Goal: Find specific page/section: Find specific page/section

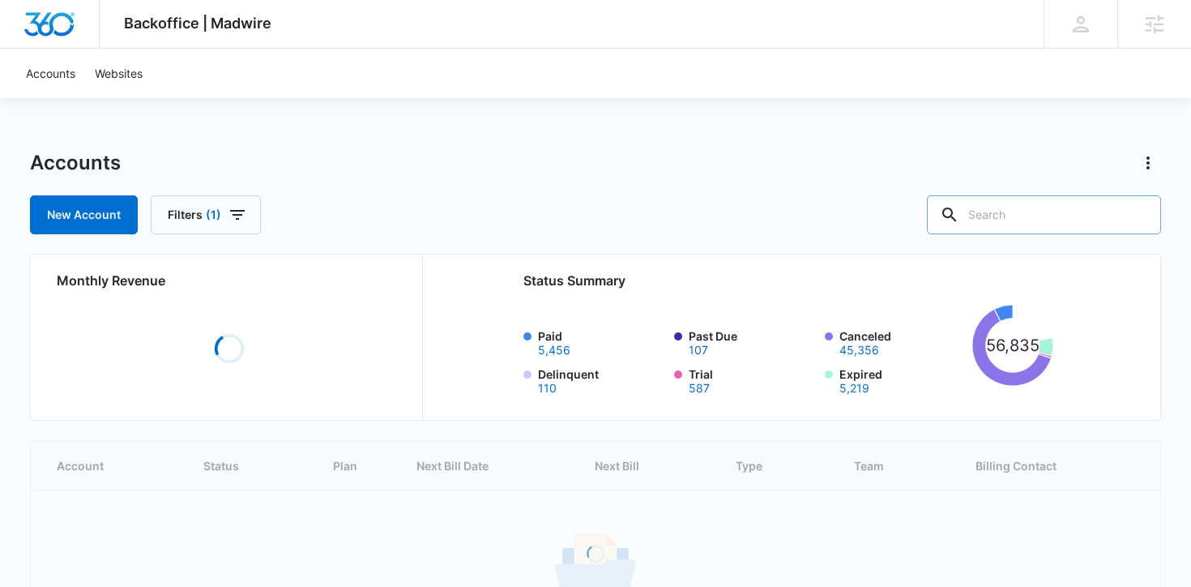
click at [1049, 225] on input "text" at bounding box center [1044, 214] width 234 height 39
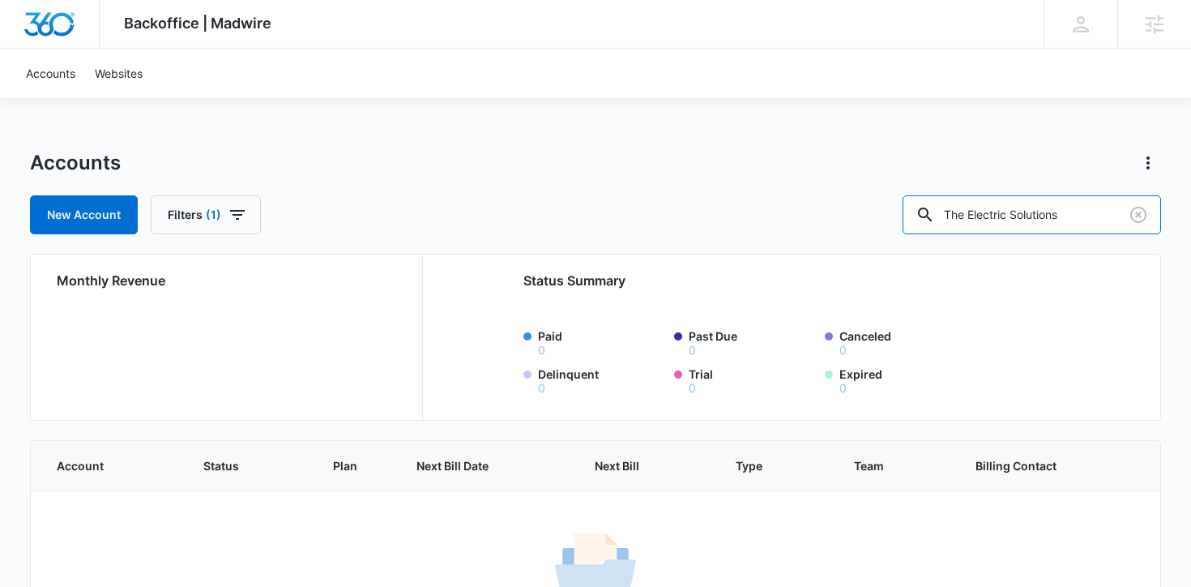
scroll to position [100, 0]
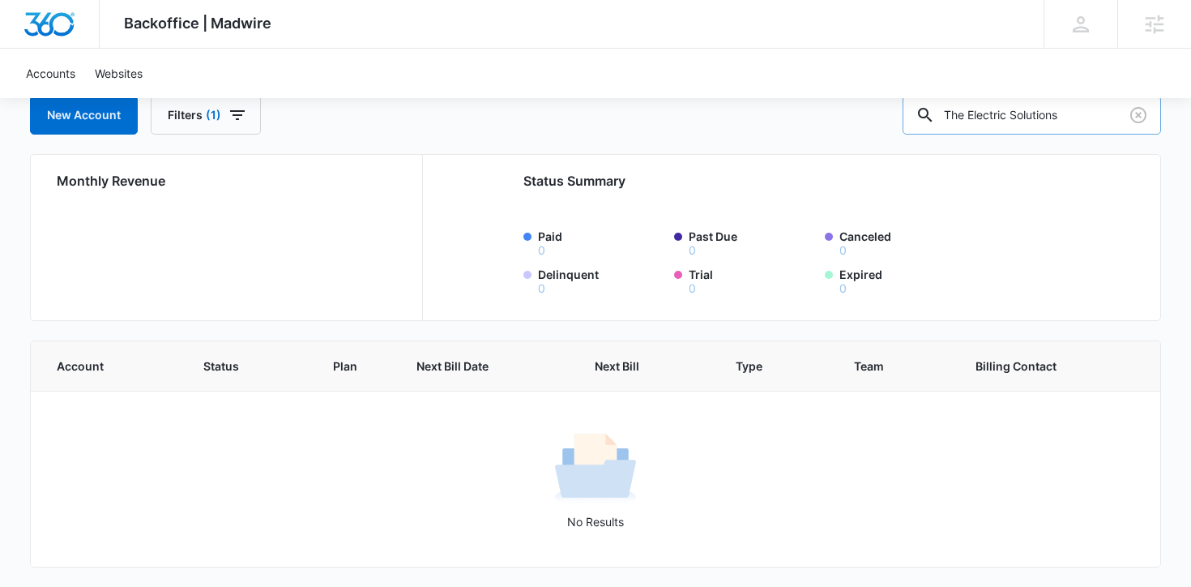
click at [1028, 114] on input "The Electric Solutions" at bounding box center [1032, 115] width 259 height 39
click at [1027, 113] on input "The Electric Solutions" at bounding box center [1032, 115] width 259 height 39
click at [1028, 113] on input "The Electric Solutions" at bounding box center [1032, 115] width 259 height 39
click at [1110, 112] on input "The Electric Solutions" at bounding box center [1032, 115] width 259 height 39
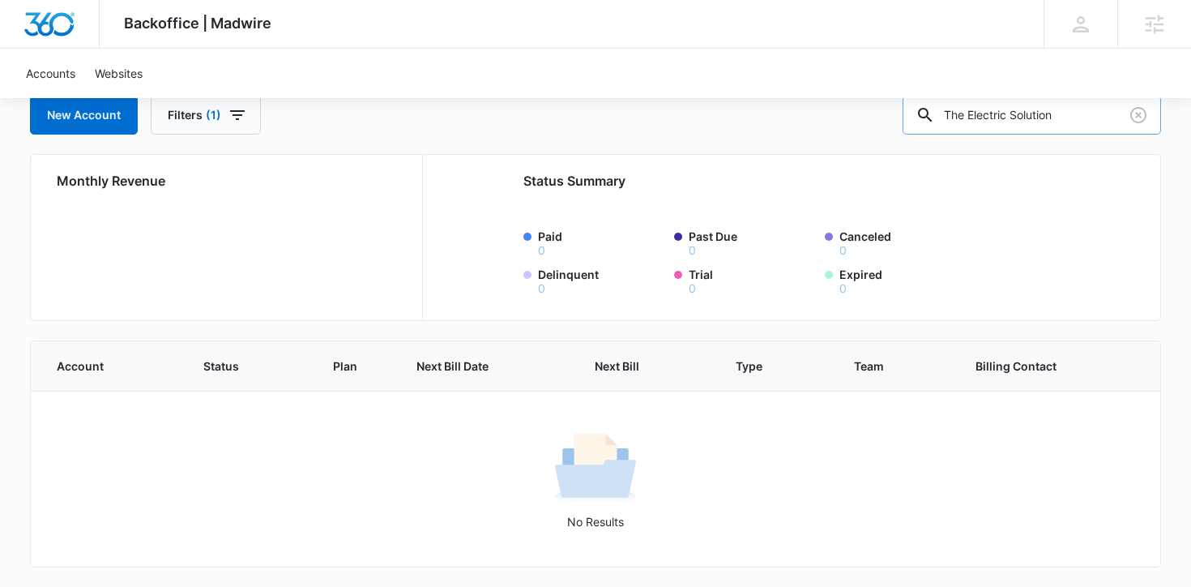
type input "The Electric Solution"
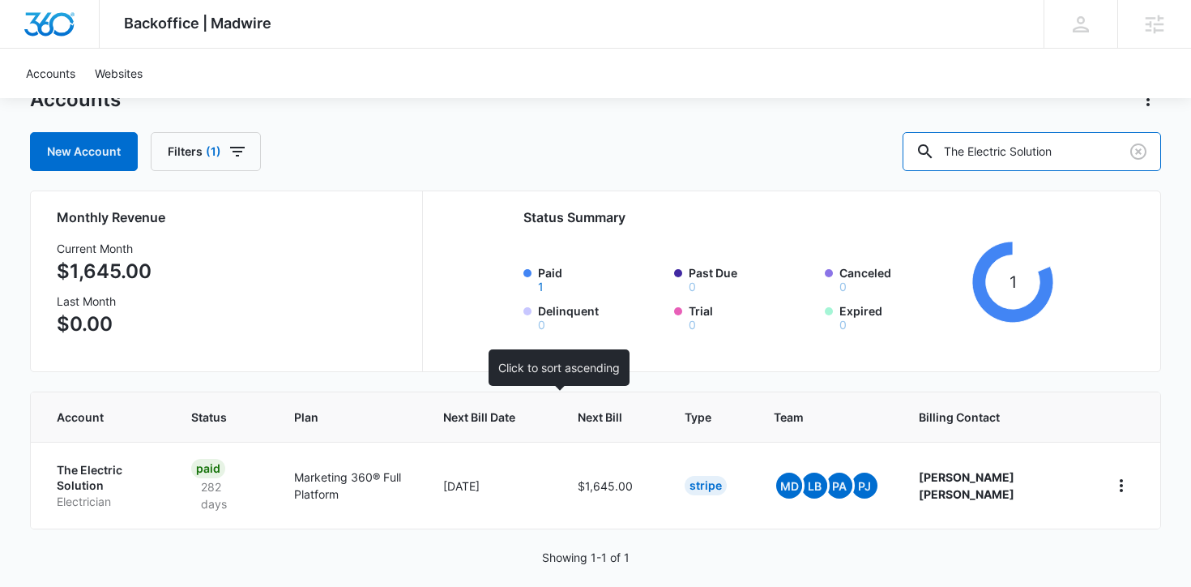
scroll to position [64, 0]
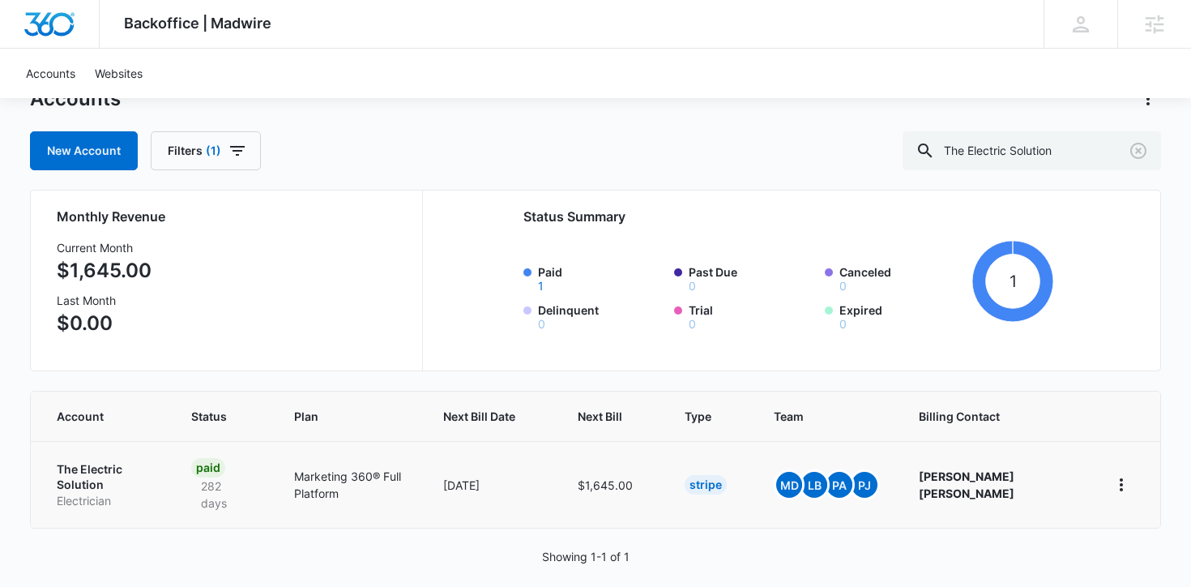
click at [125, 474] on p "The Electric Solution" at bounding box center [105, 477] width 96 height 32
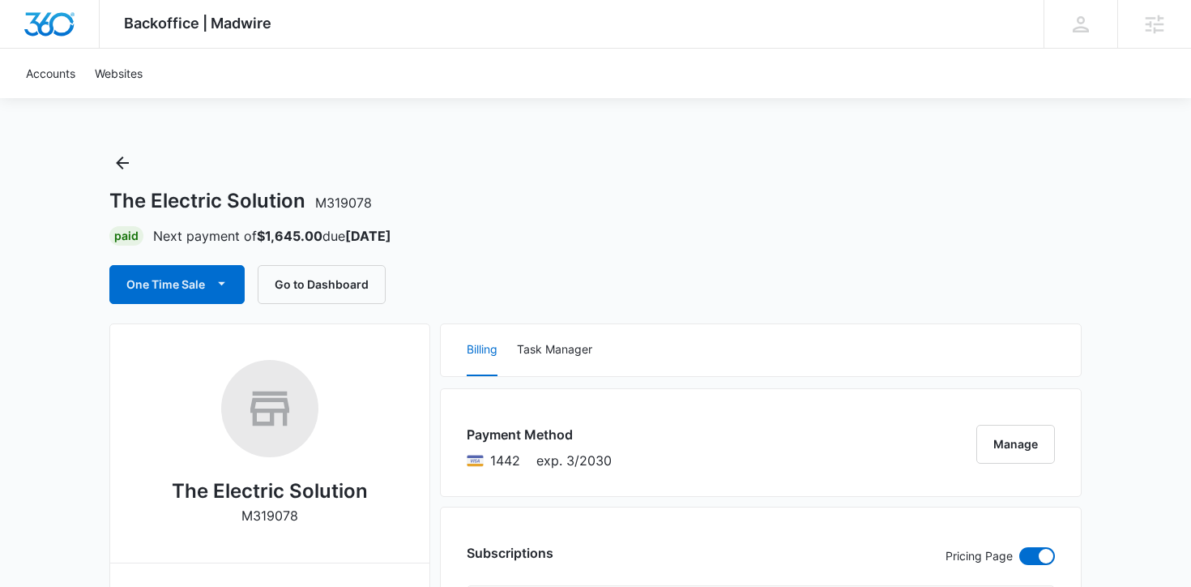
click at [344, 263] on div "The Electric Solution M319078 Paid Next payment of $1,645.00 due Oct 25 One Tim…" at bounding box center [595, 227] width 973 height 154
click at [340, 297] on button "Go to Dashboard" at bounding box center [322, 284] width 128 height 39
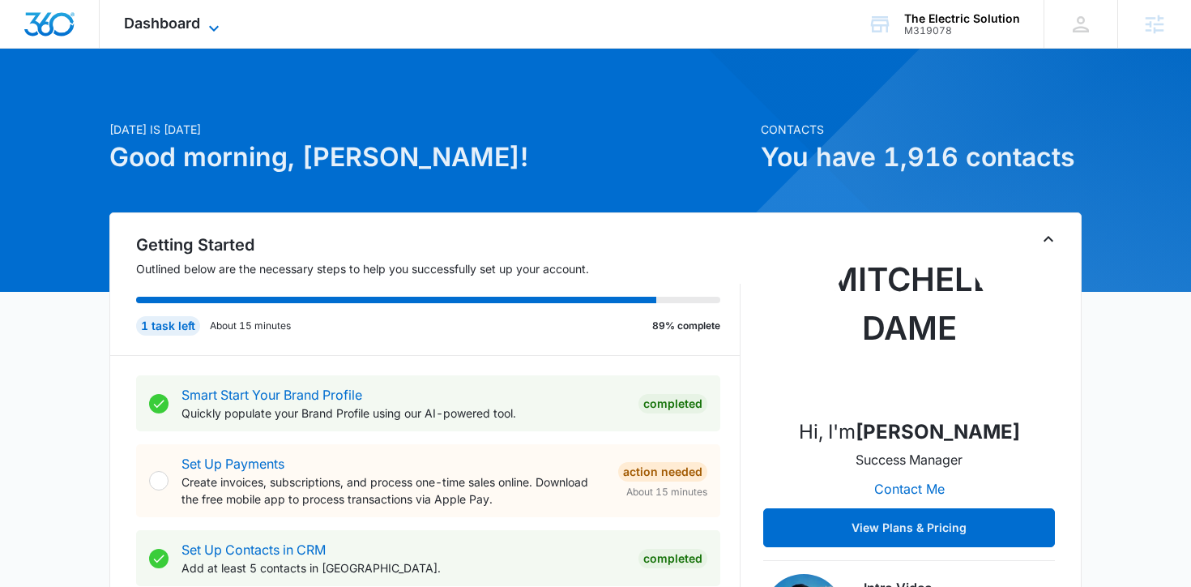
click at [158, 30] on span "Dashboard" at bounding box center [162, 23] width 76 height 17
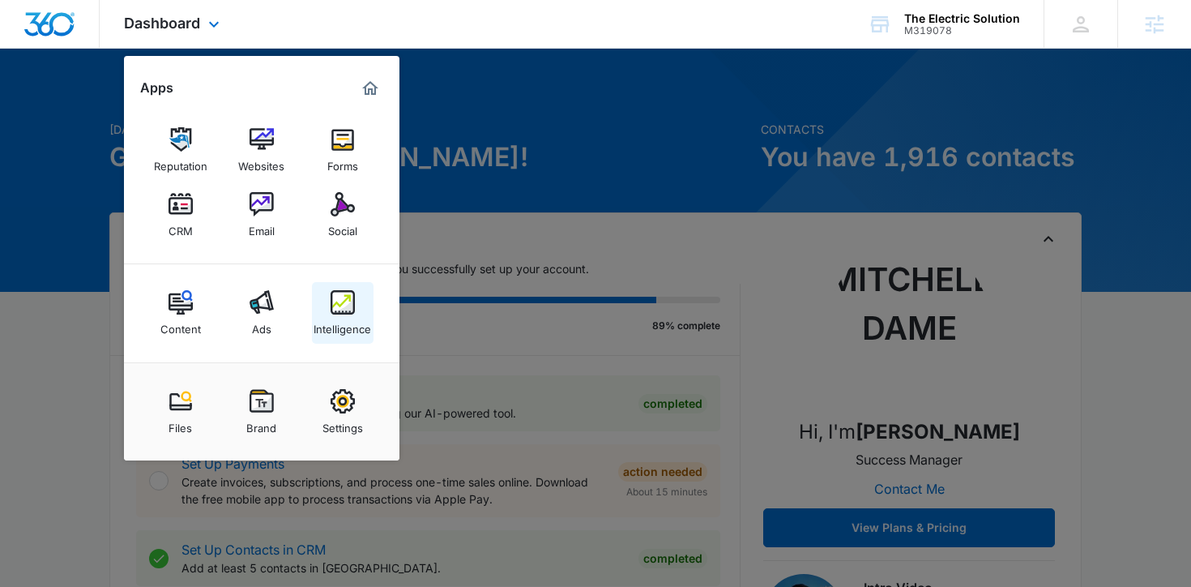
click at [354, 301] on link "Intelligence" at bounding box center [343, 313] width 62 height 62
